Goal: Use online tool/utility: Utilize a website feature to perform a specific function

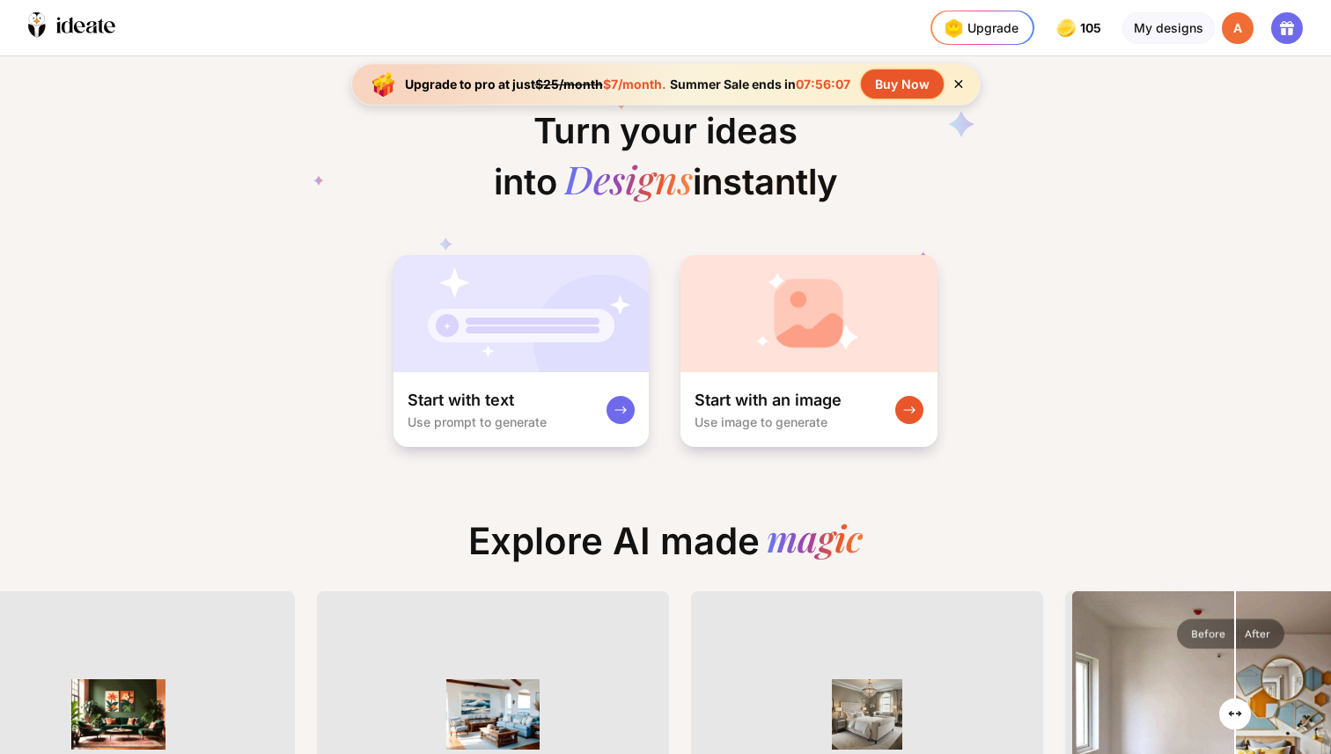
click at [957, 81] on icon at bounding box center [958, 84] width 15 height 15
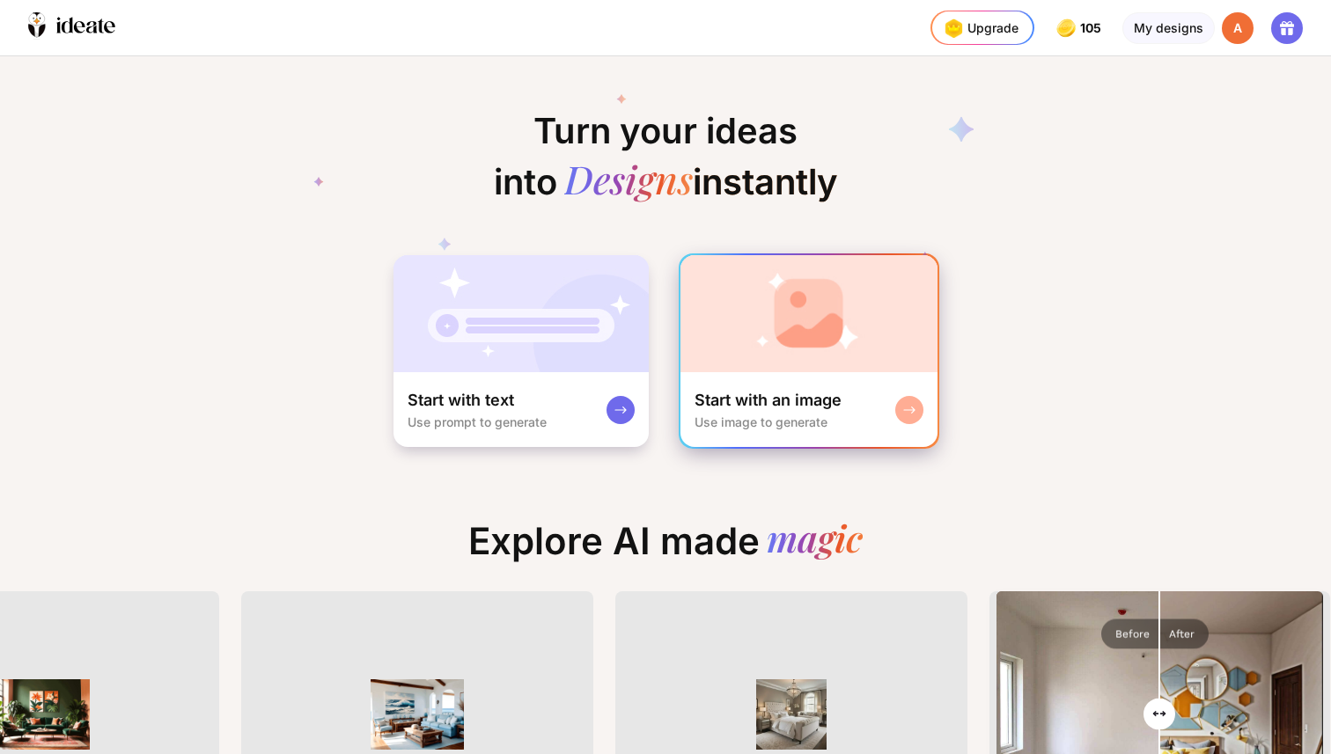
click at [782, 385] on div "Start with an image Use image to generate" at bounding box center [808, 409] width 257 height 75
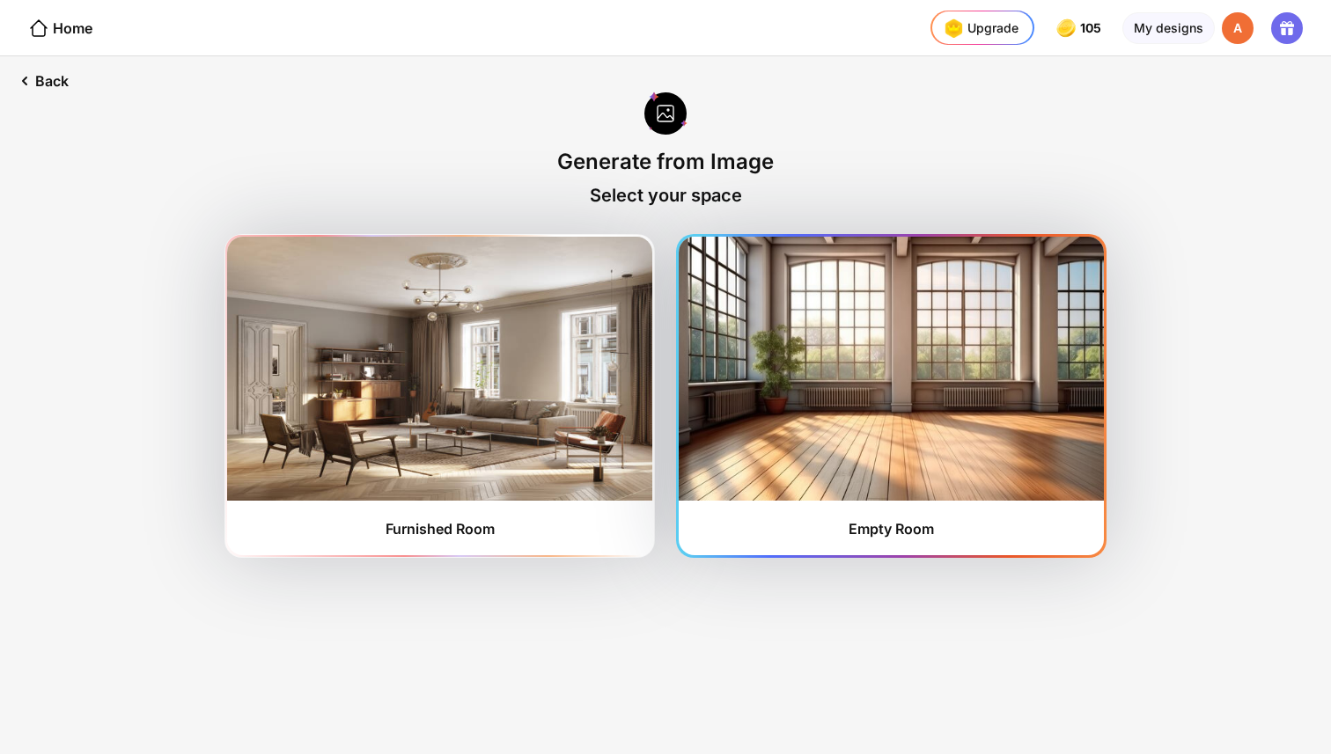
click at [806, 355] on img at bounding box center [891, 369] width 425 height 264
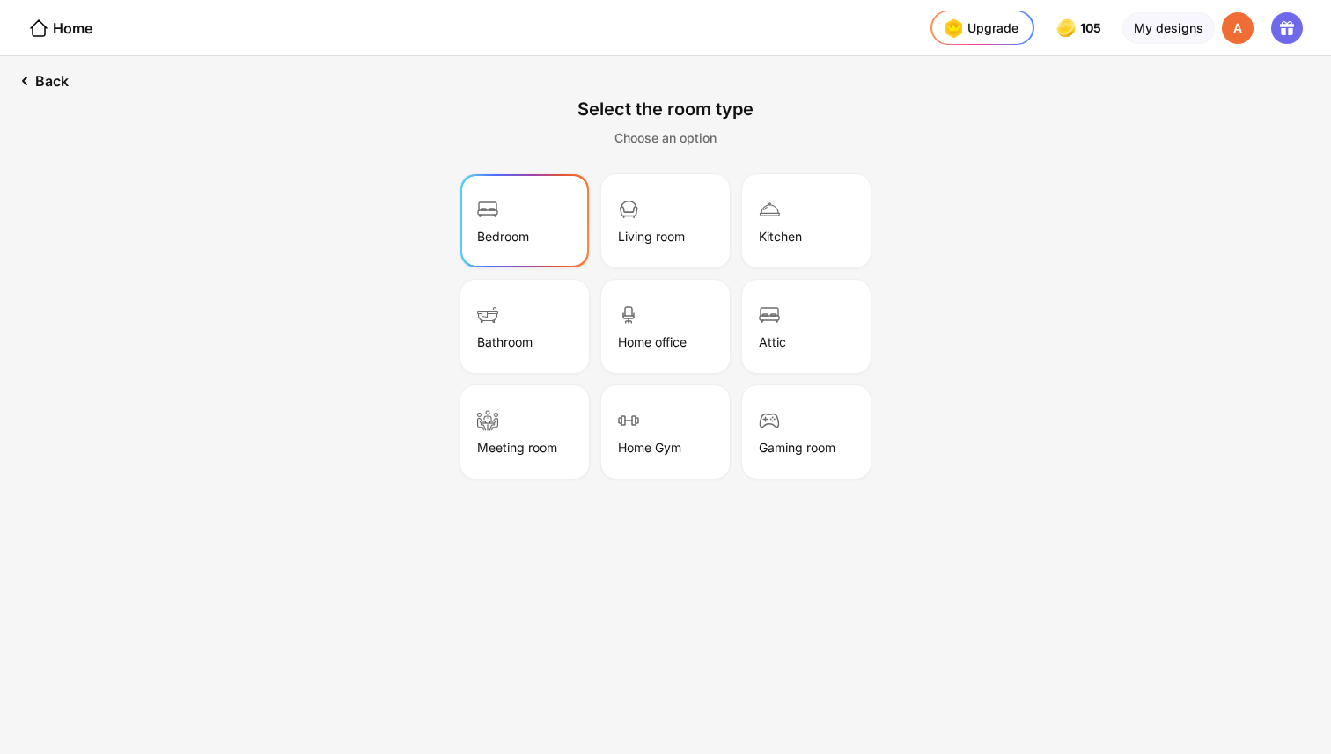
click at [503, 212] on div "Bedroom" at bounding box center [524, 221] width 123 height 88
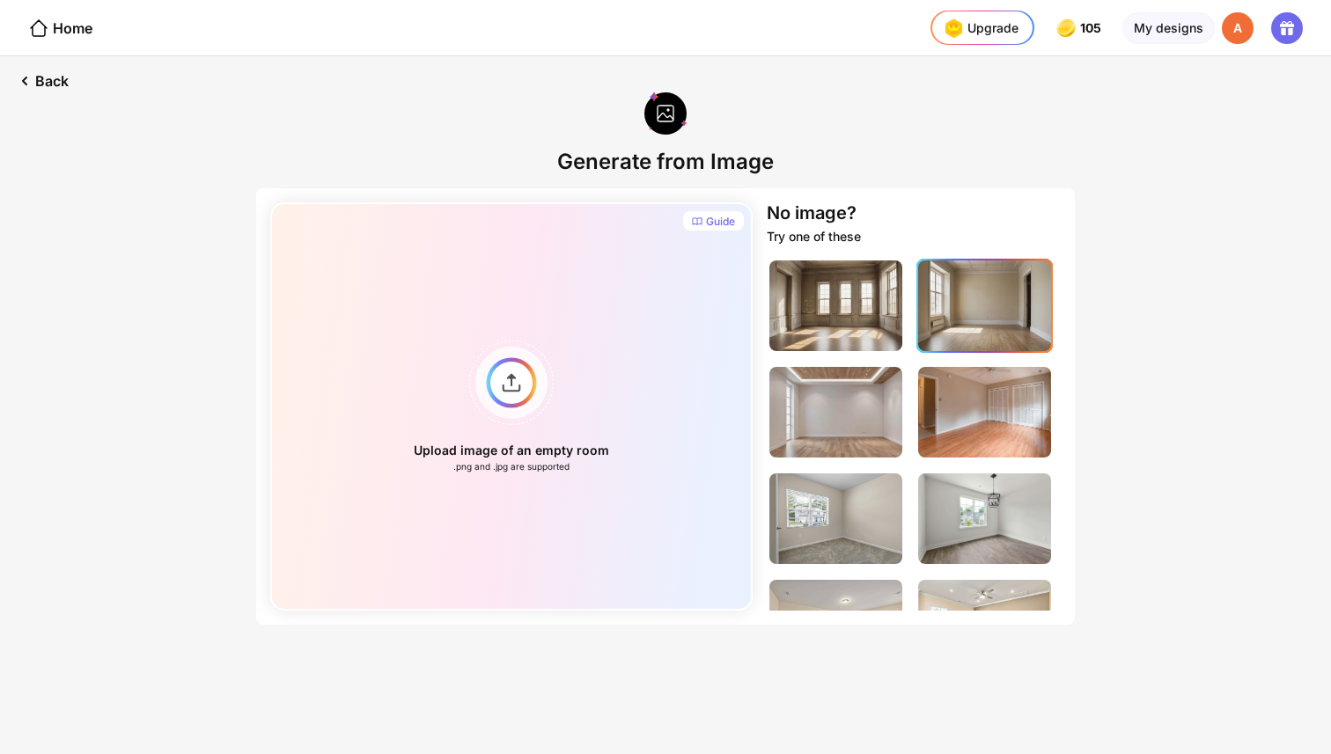
click at [995, 320] on img at bounding box center [984, 306] width 133 height 91
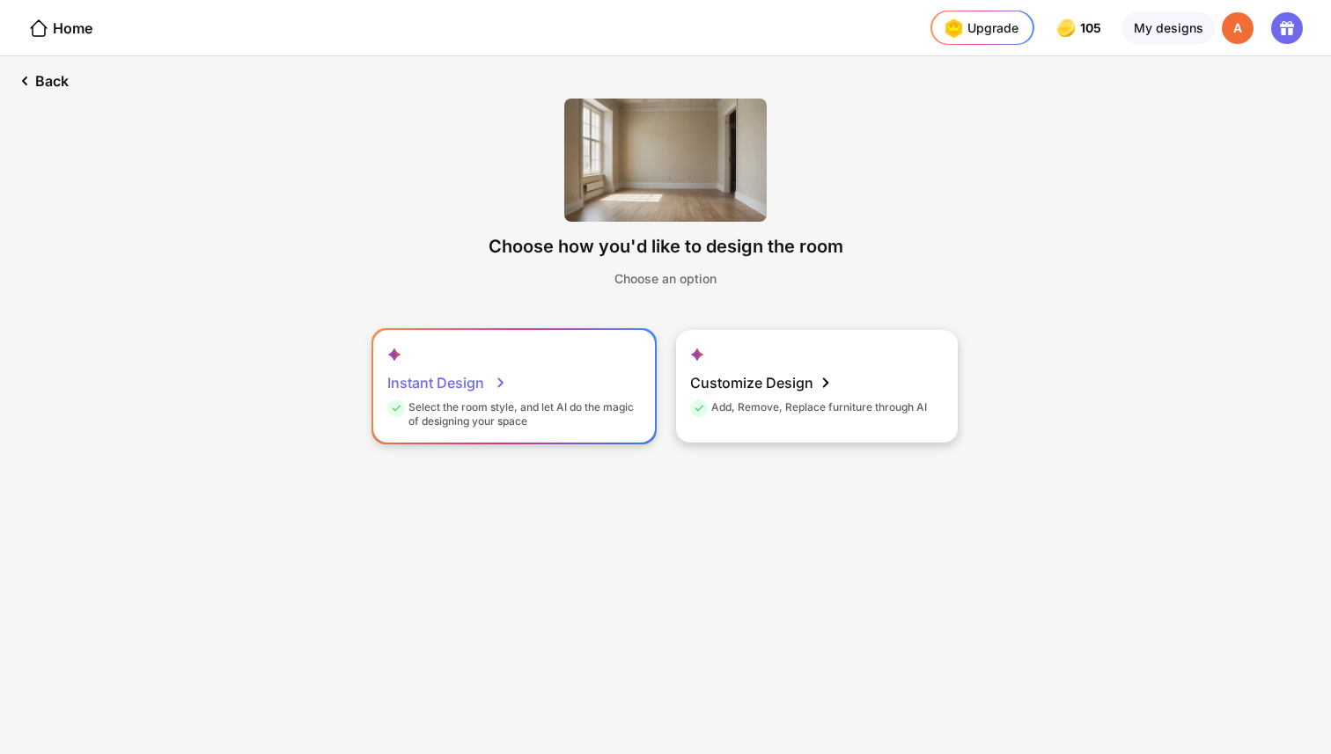
click at [537, 411] on div "Select the room style, and let AI do the magic of designing your space" at bounding box center [511, 414] width 249 height 28
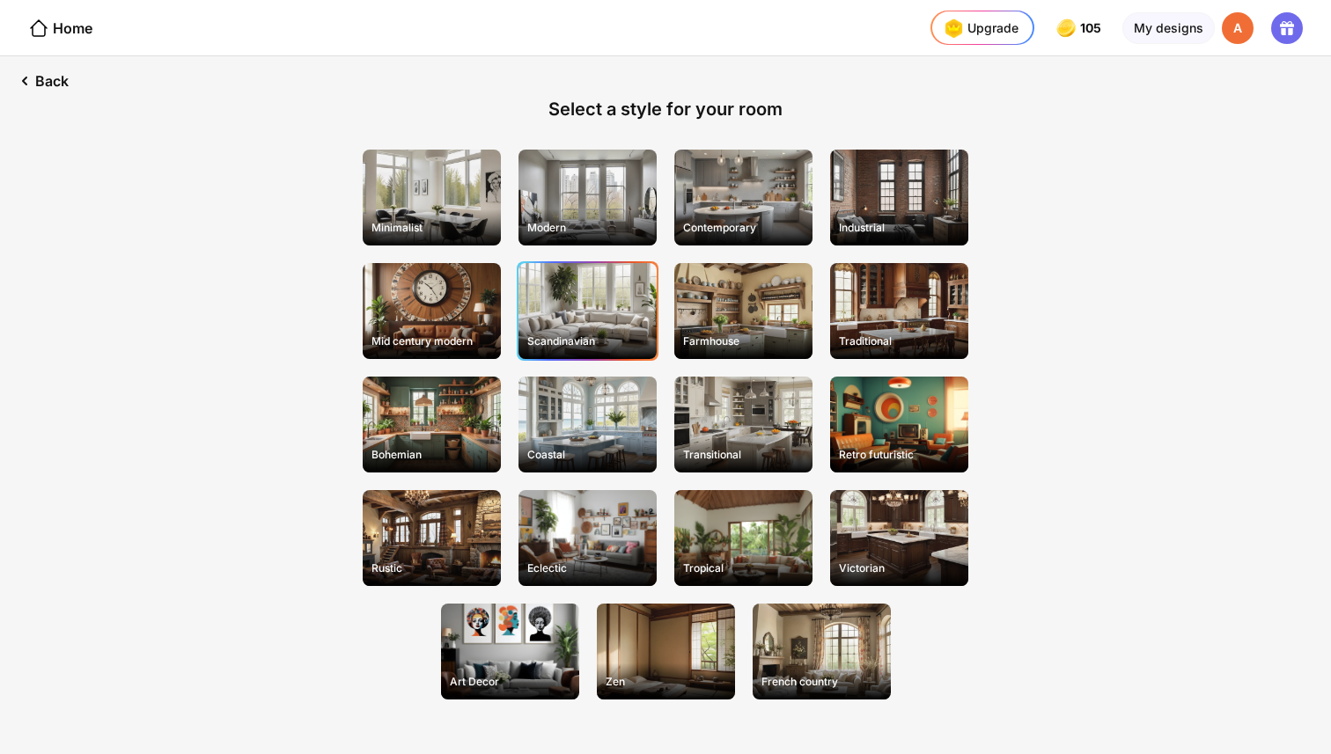
click at [591, 322] on div "Scandinavian" at bounding box center [587, 311] width 138 height 96
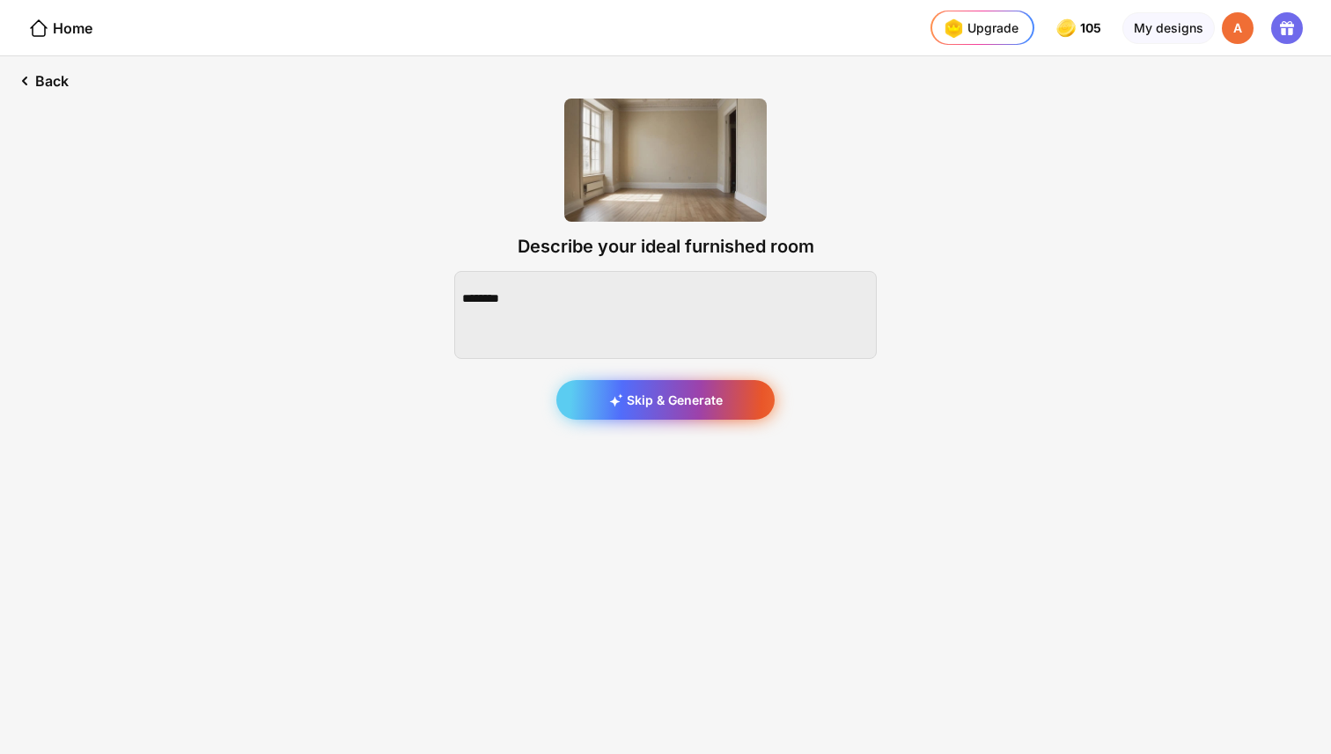
click at [682, 400] on div "Skip & Generate" at bounding box center [665, 400] width 218 height 40
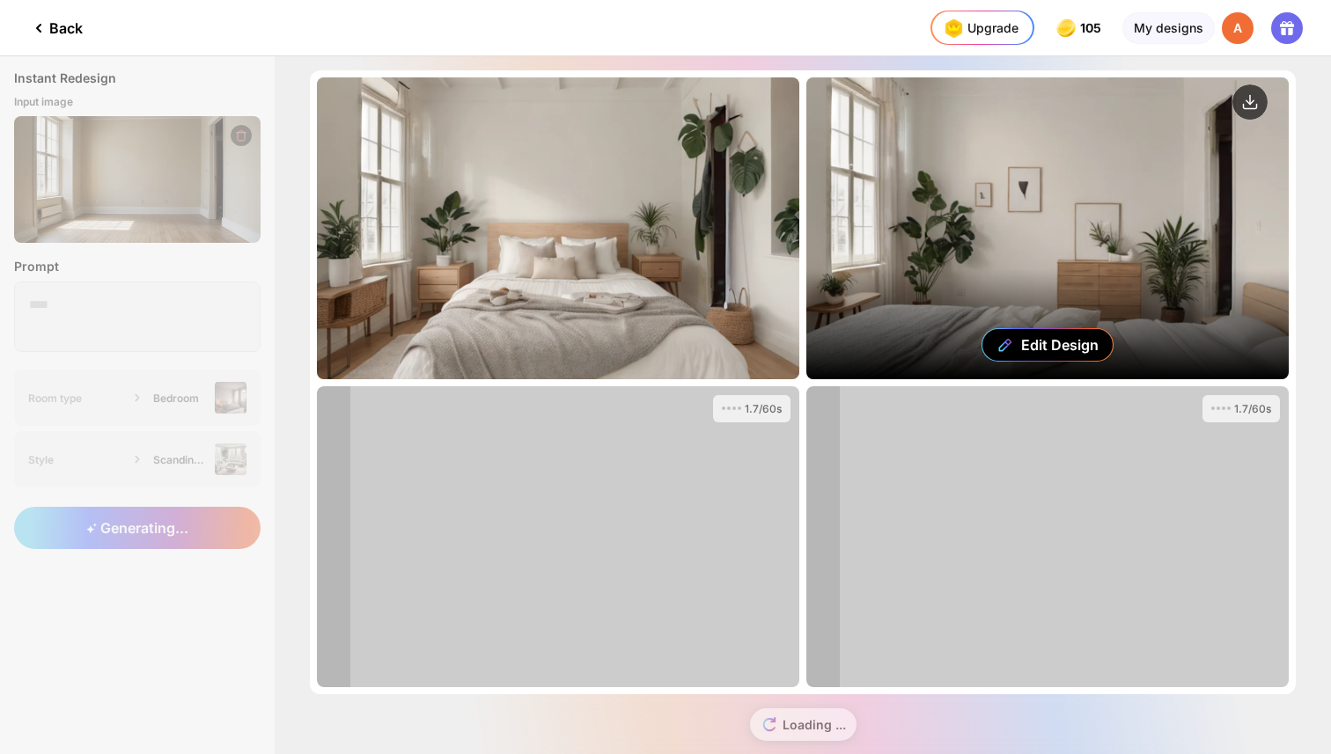
click at [1010, 255] on div "Edit Design" at bounding box center [1047, 228] width 482 height 302
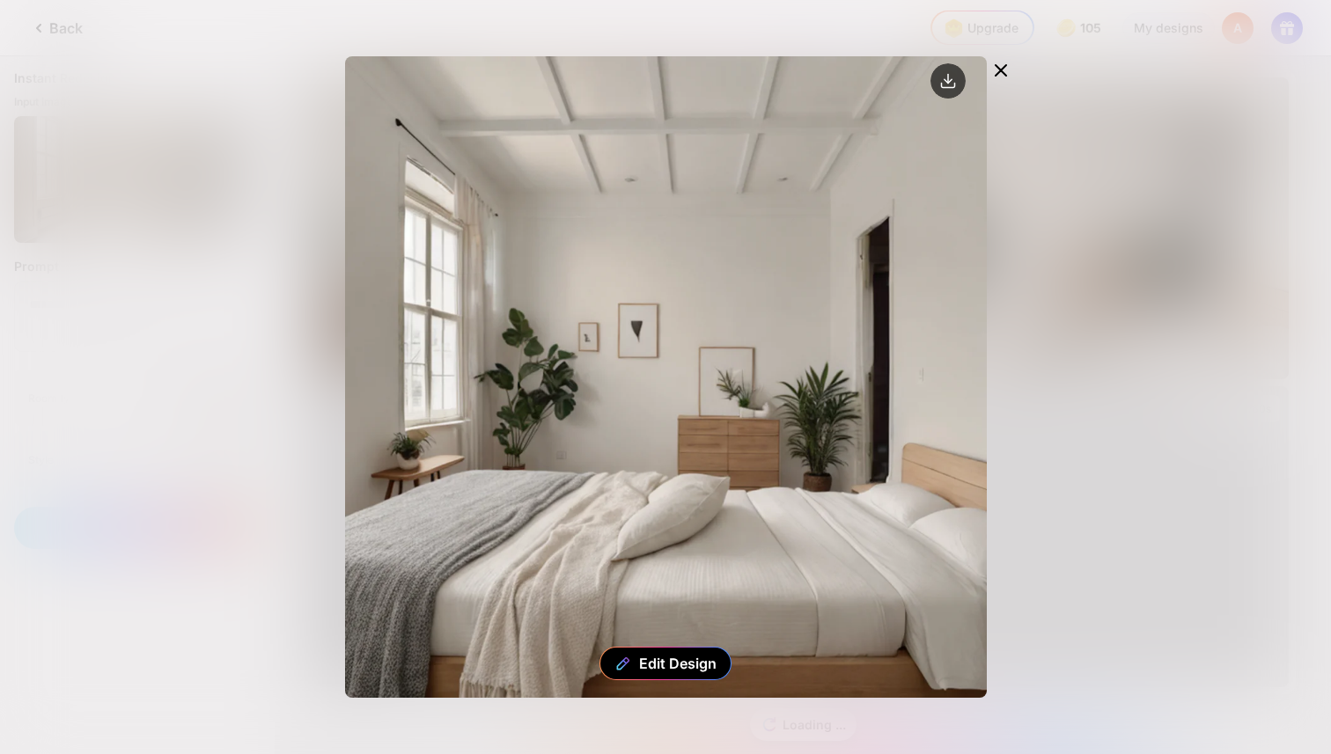
click at [1002, 63] on icon at bounding box center [1000, 70] width 21 height 21
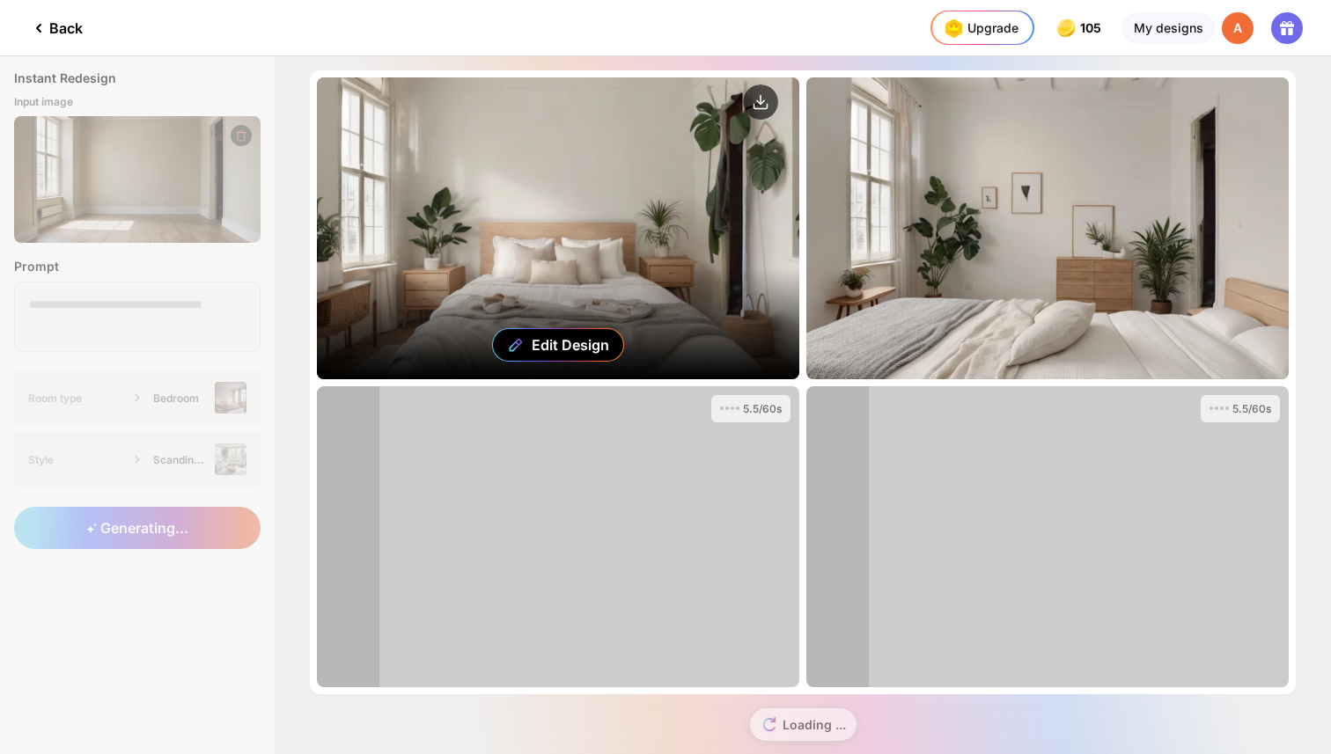
click at [662, 266] on div "Edit Design" at bounding box center [558, 228] width 482 height 302
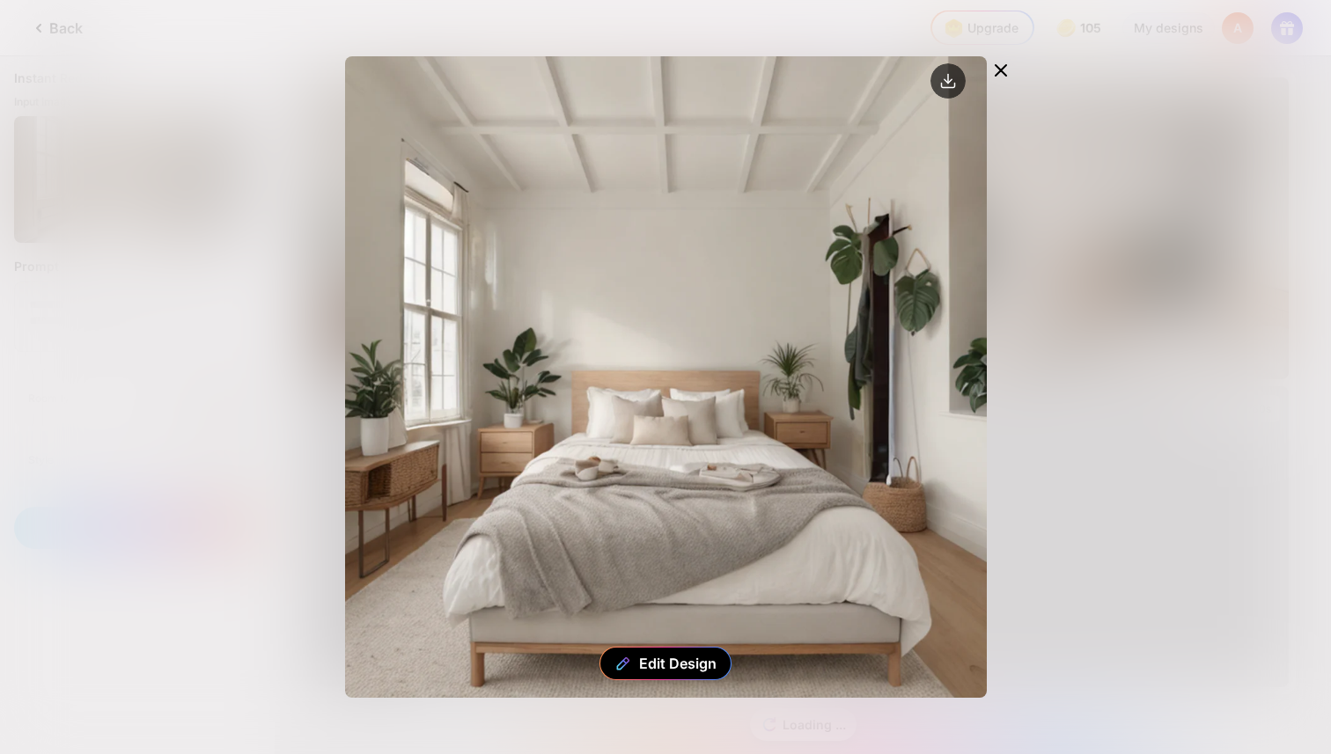
click at [1004, 66] on icon at bounding box center [1000, 70] width 11 height 11
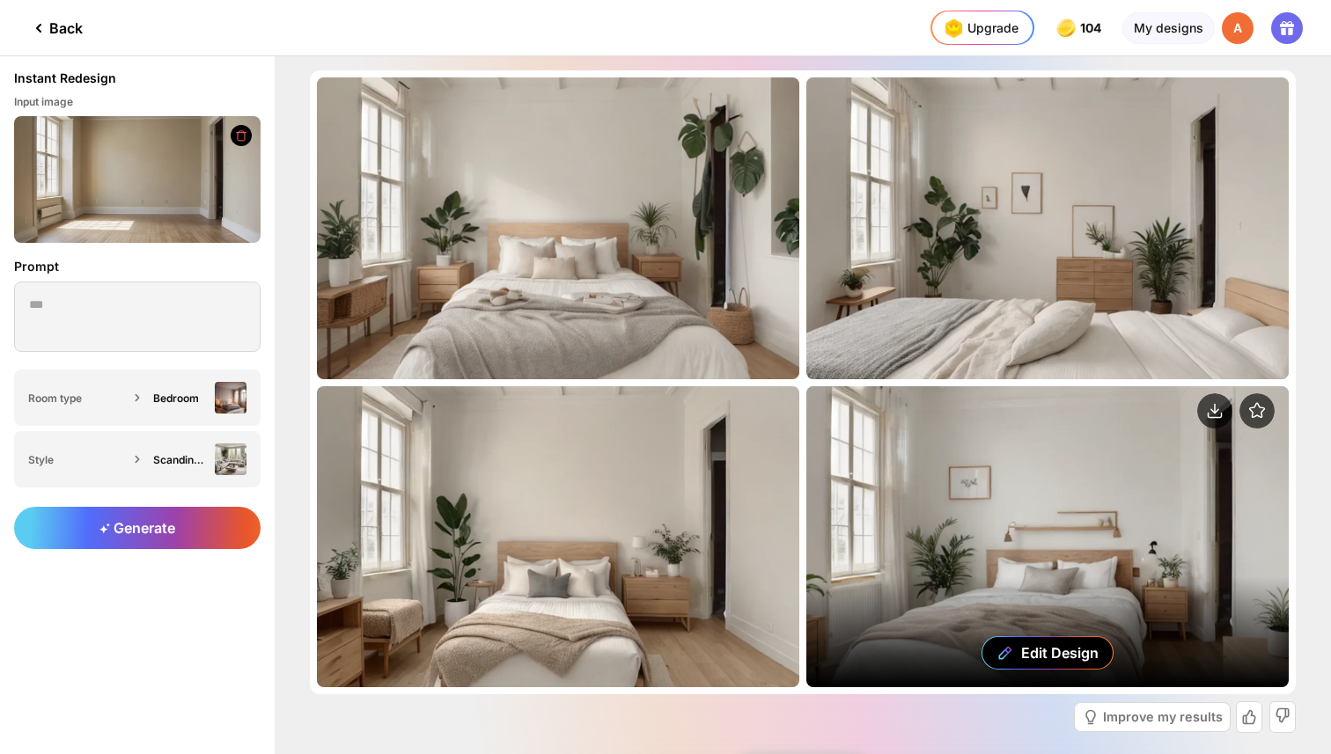
scroll to position [72, 0]
